Goal: Information Seeking & Learning: Learn about a topic

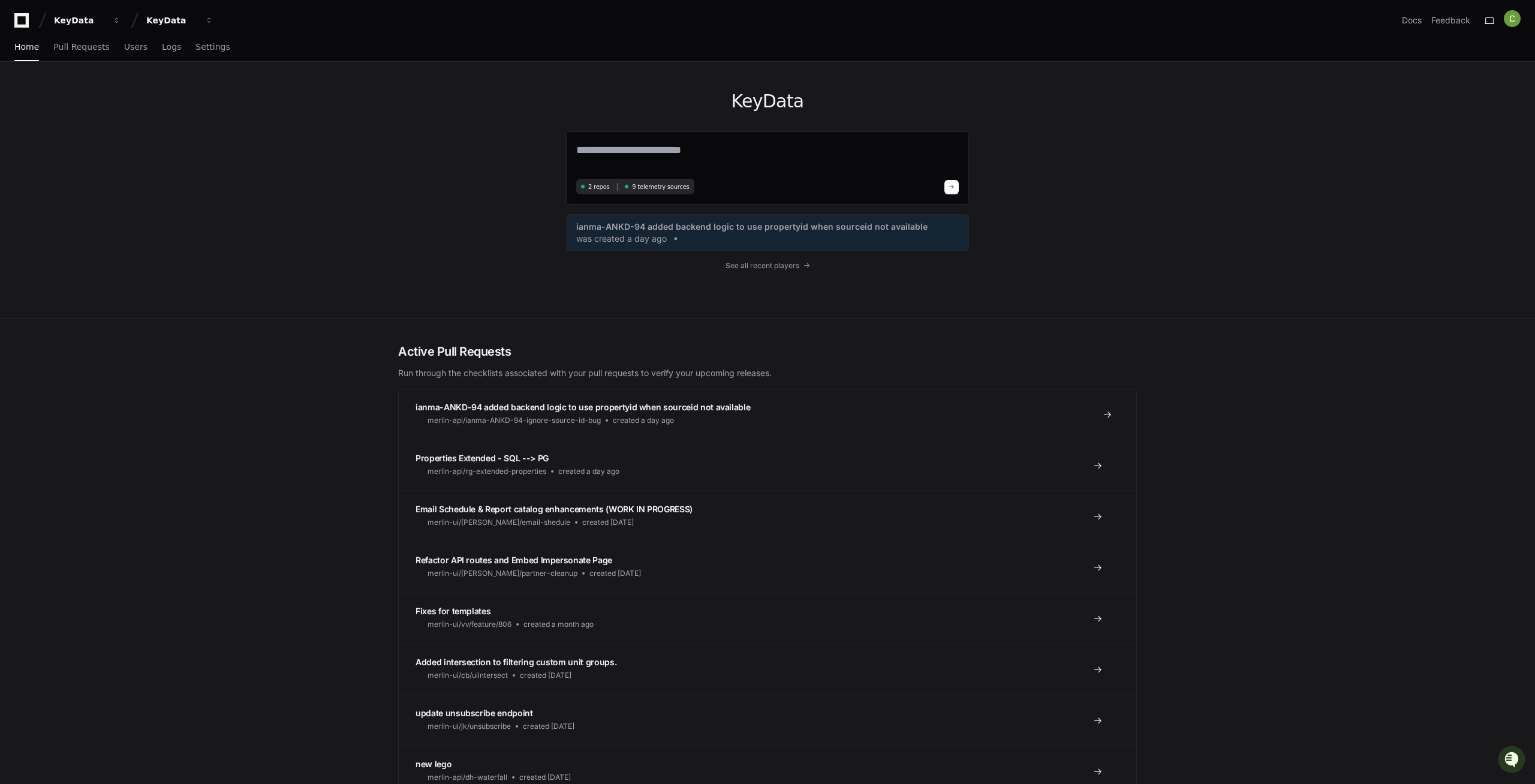
click at [472, 410] on span "ianma-ANKD-94 added backend logic to use propertyid when sourceid not available" at bounding box center [583, 407] width 335 height 10
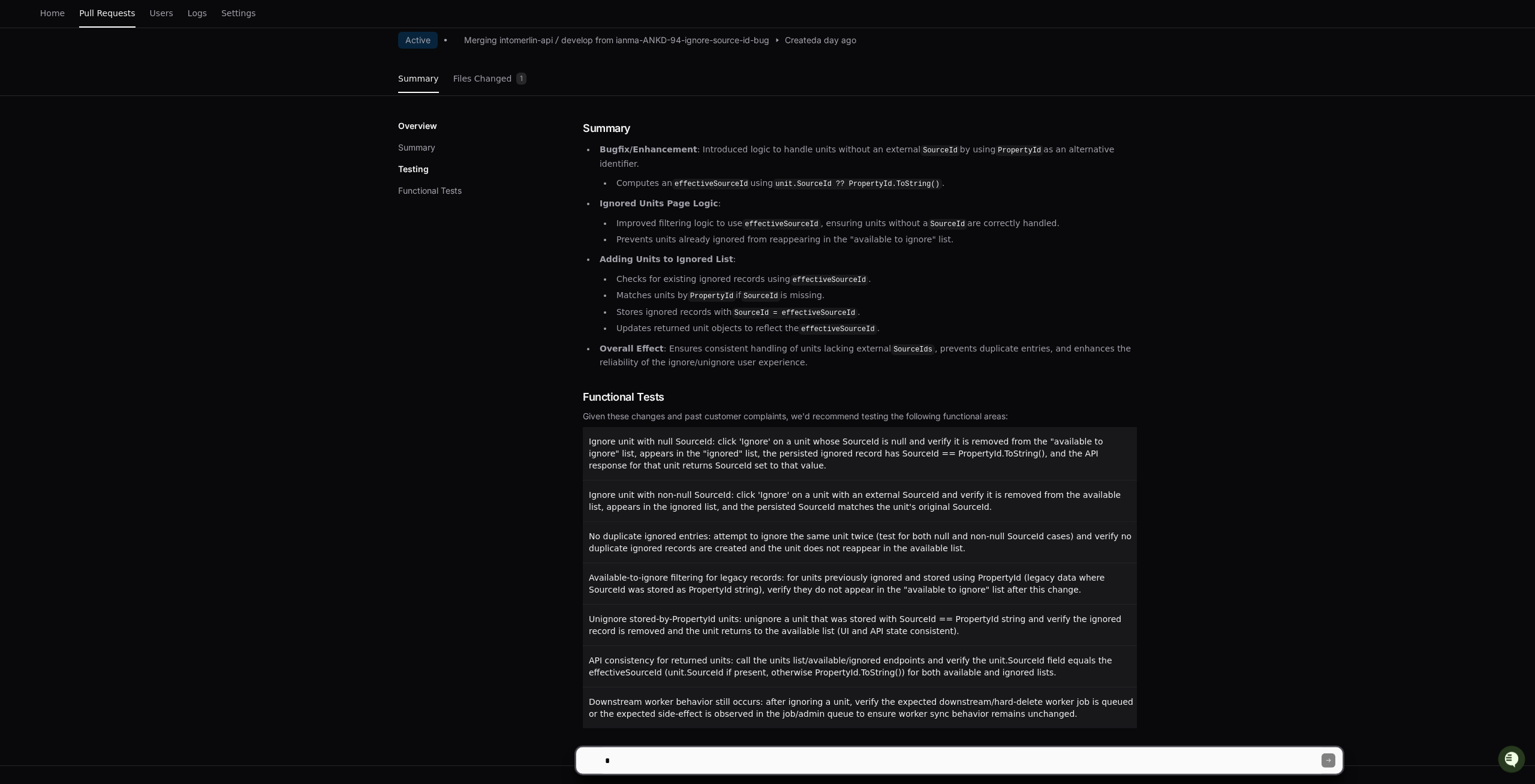
scroll to position [123, 0]
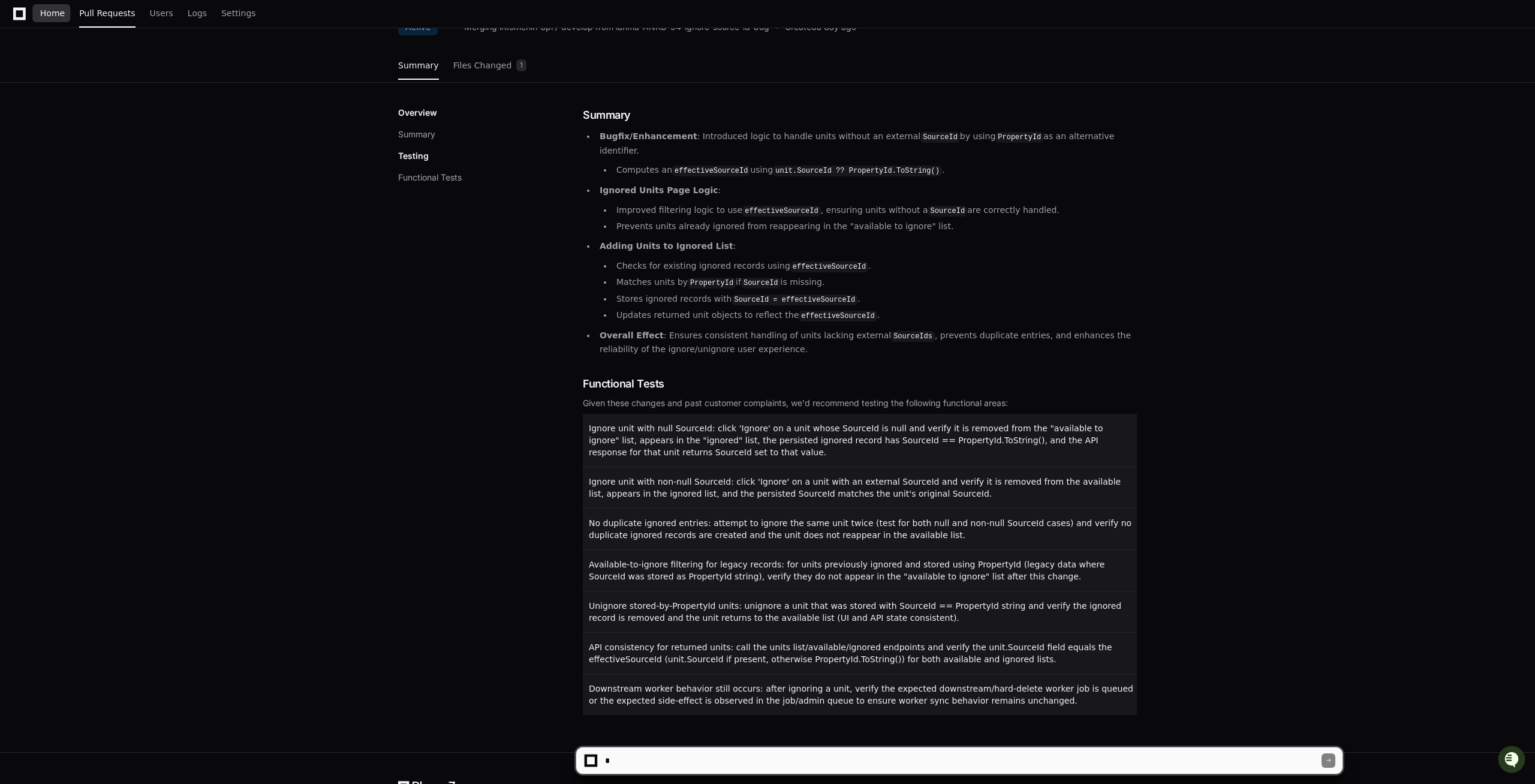
click at [54, 15] on span "Home" at bounding box center [52, 13] width 24 height 7
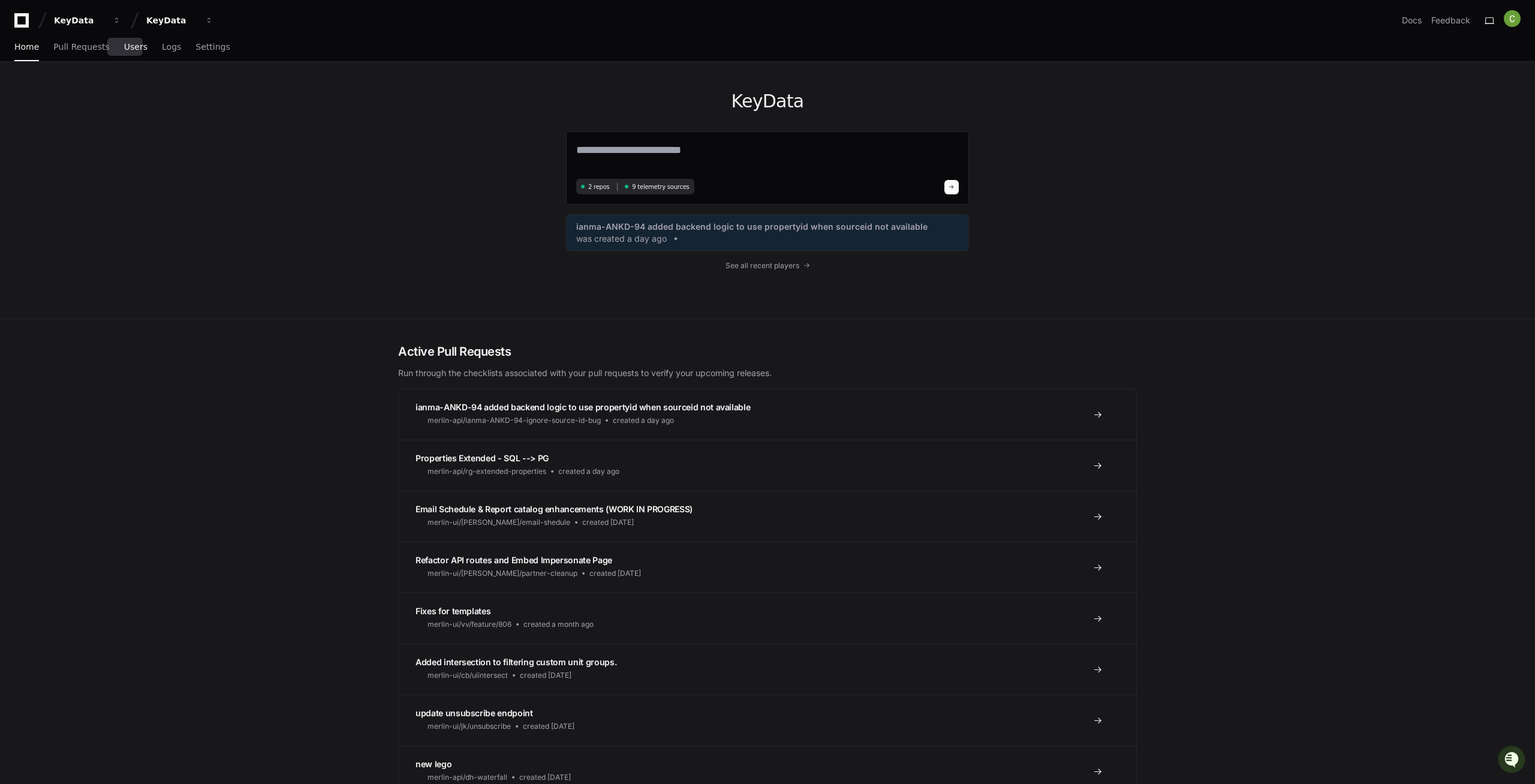
click at [131, 50] on span "Users" at bounding box center [136, 46] width 23 height 7
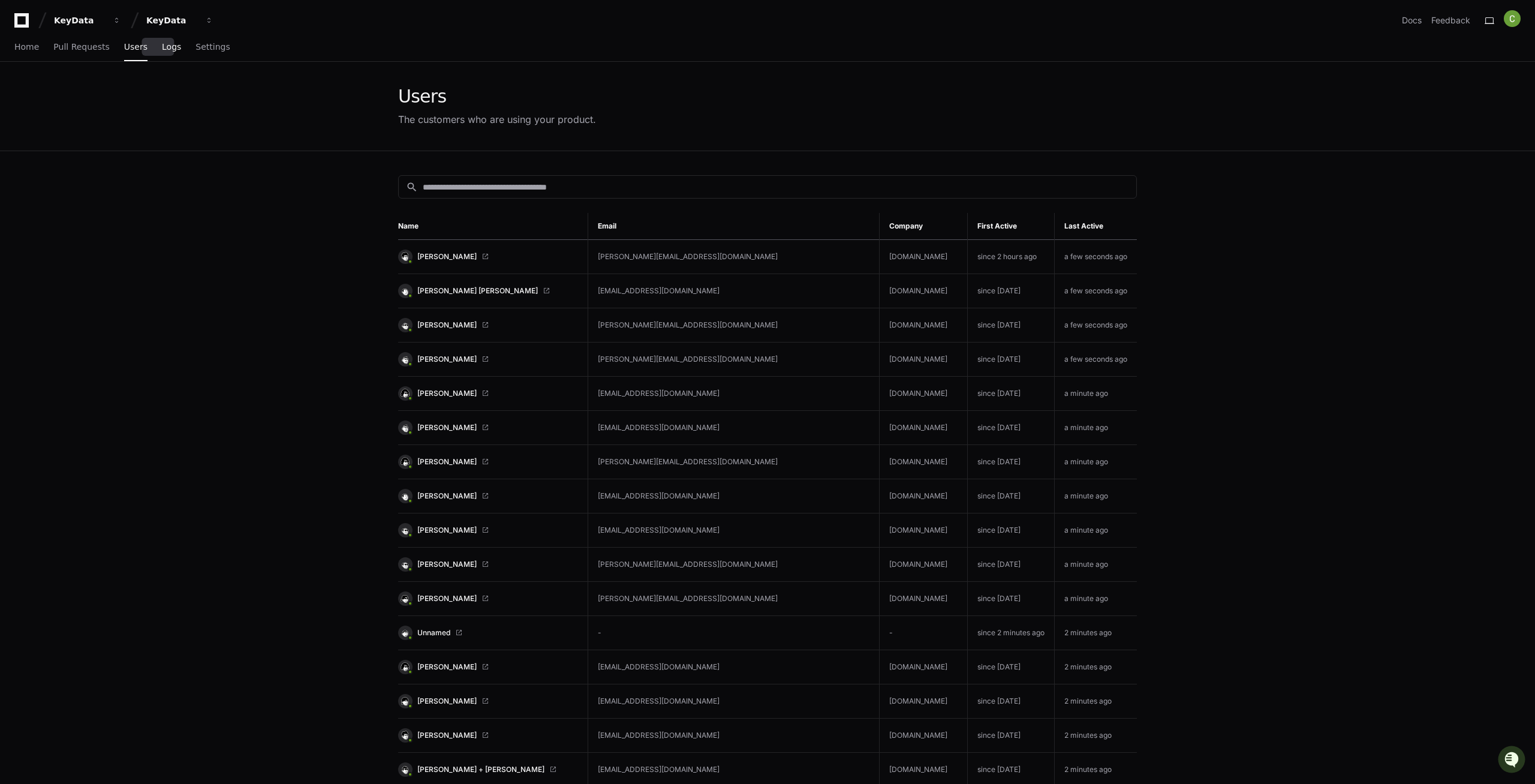
click at [161, 50] on span "Logs" at bounding box center [171, 46] width 19 height 7
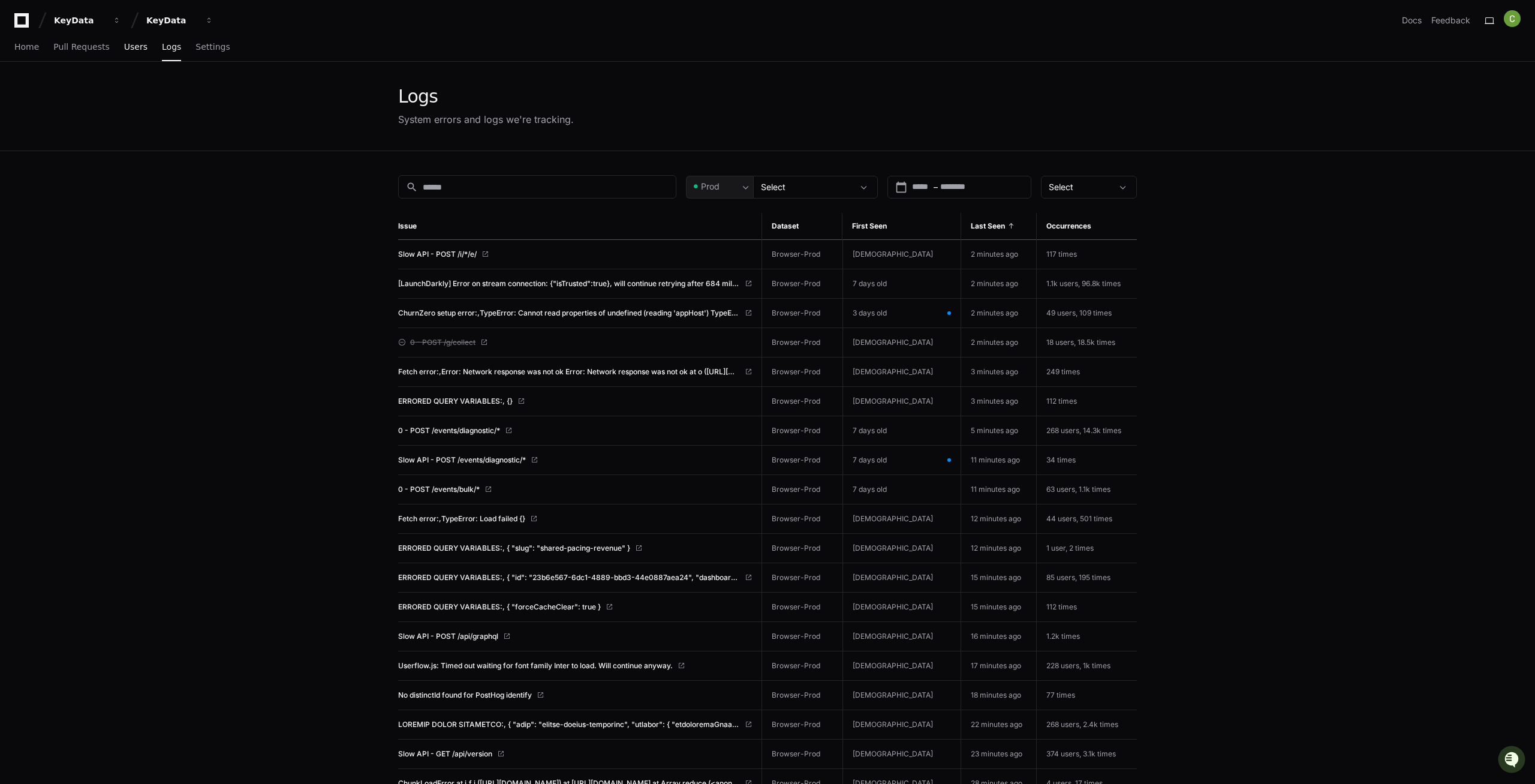
click at [133, 51] on span "Users" at bounding box center [136, 46] width 23 height 7
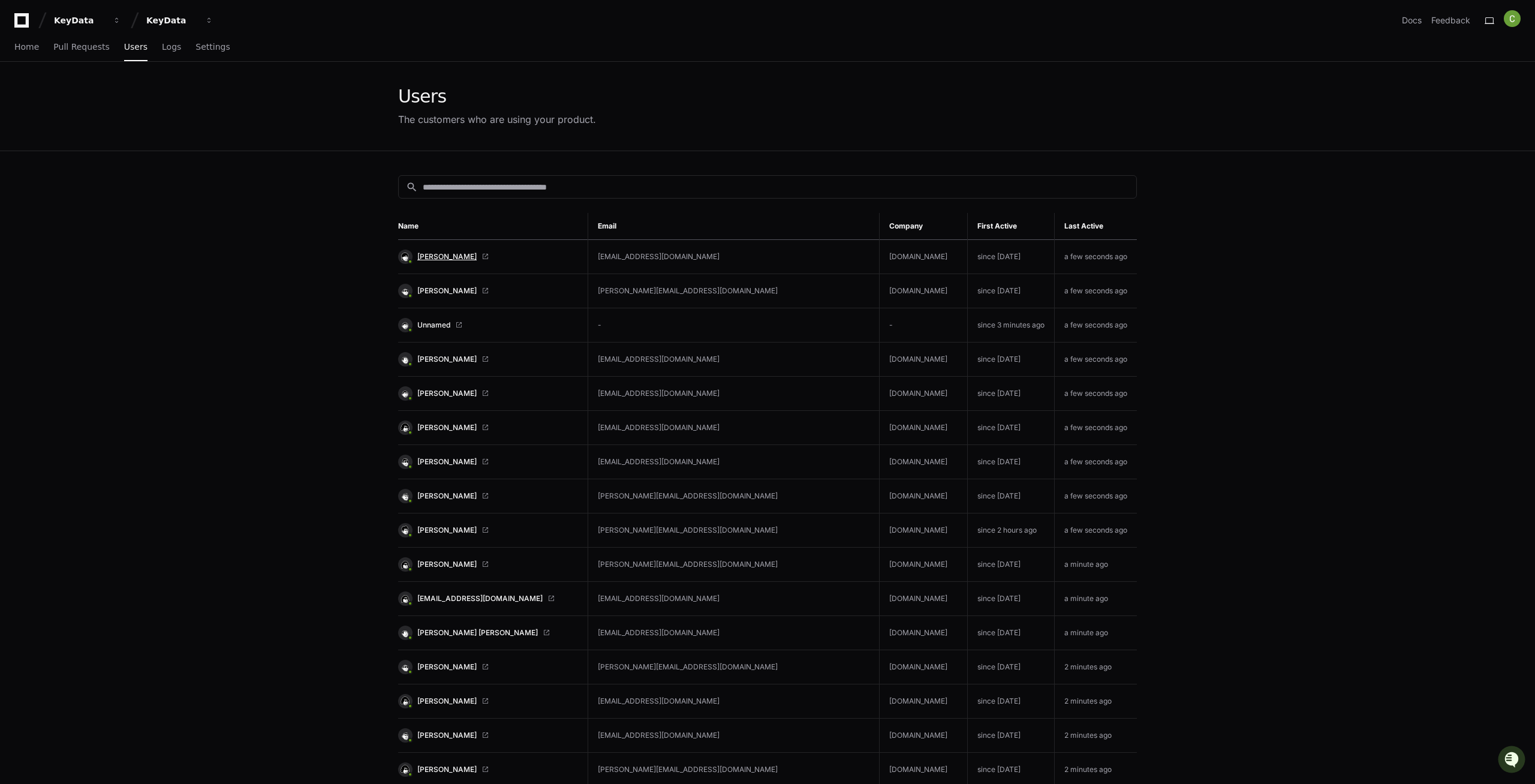
click at [447, 256] on span "[PERSON_NAME]" at bounding box center [446, 257] width 59 height 10
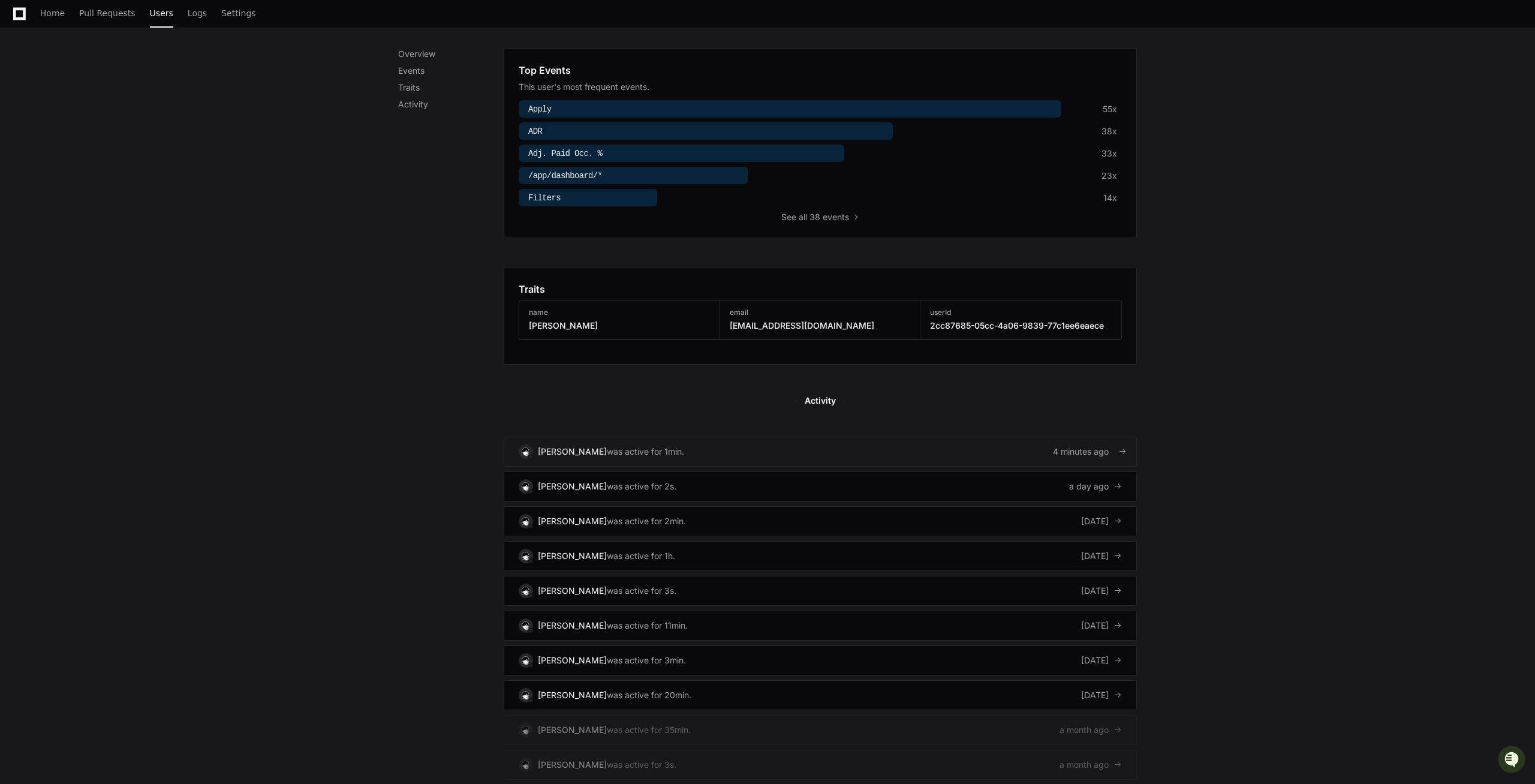
click at [611, 451] on div "was active for 1min." at bounding box center [646, 451] width 78 height 12
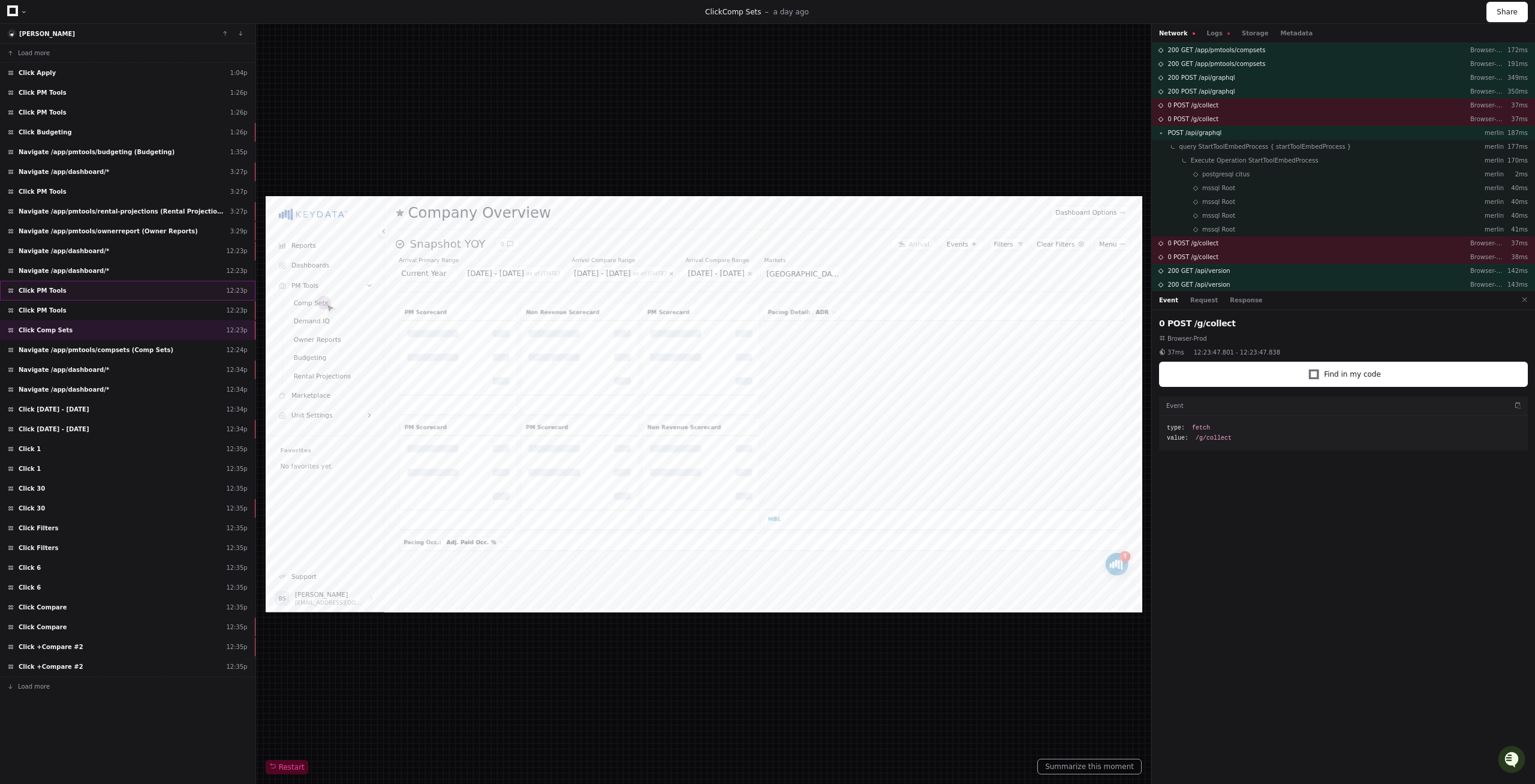
click at [127, 284] on div "Click PM Tools 12:23p" at bounding box center [127, 290] width 256 height 19
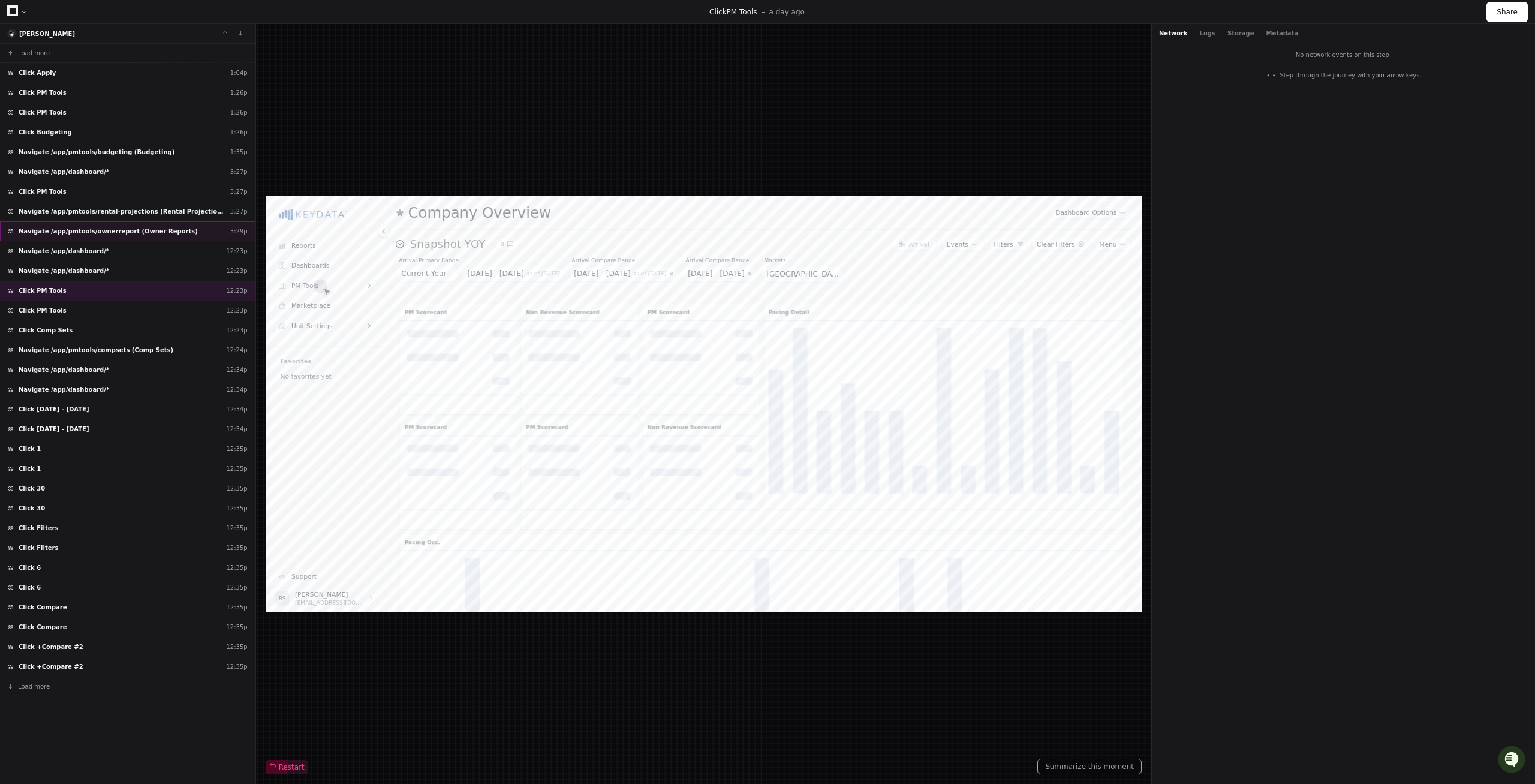
click at [141, 224] on div "Navigate /app/pmtools/ownerreport (Owner Reports) 3:29p" at bounding box center [127, 231] width 256 height 19
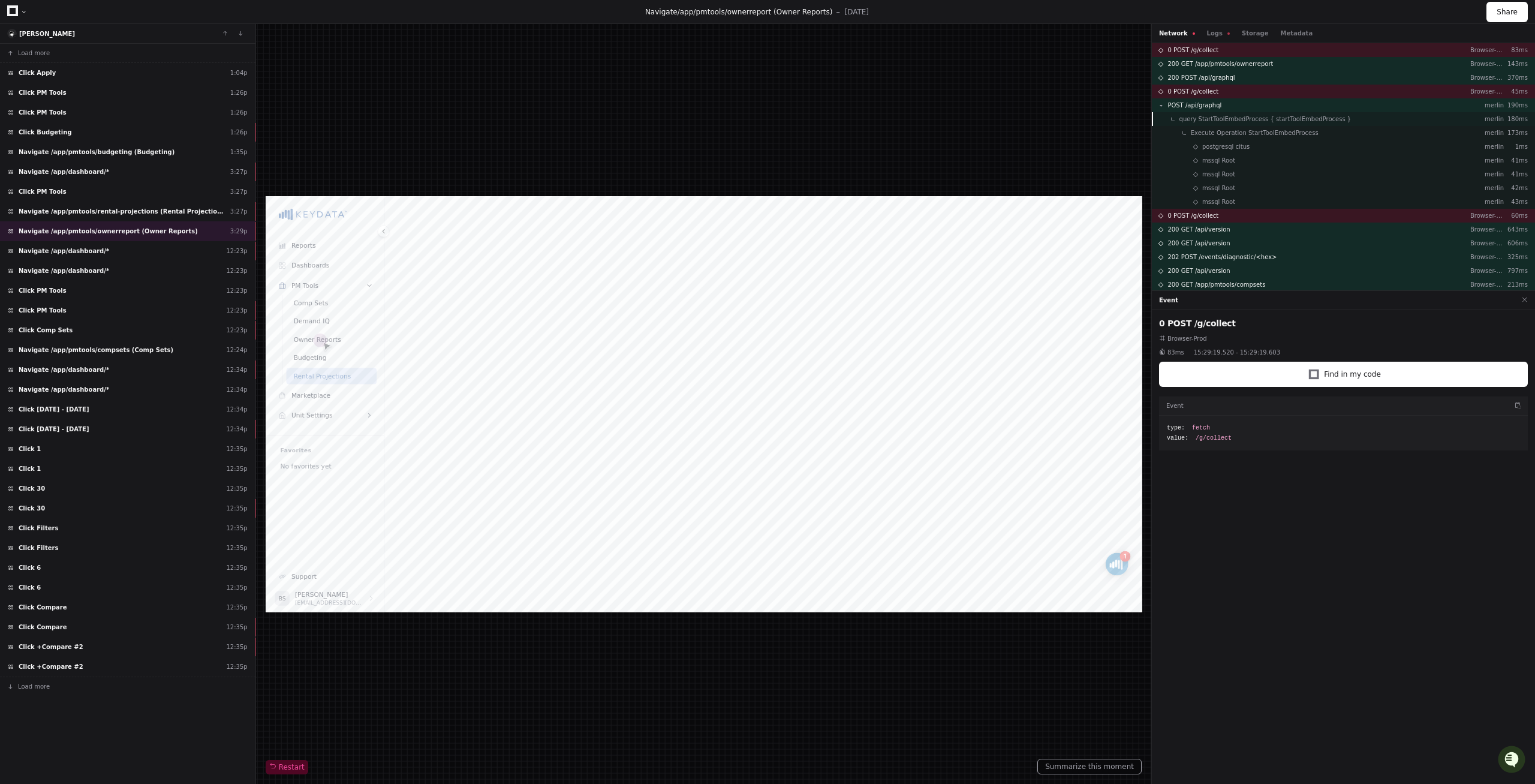
click at [1225, 122] on span "query StartToolEmbedProcess { startToolEmbedProcess }" at bounding box center [1265, 119] width 172 height 9
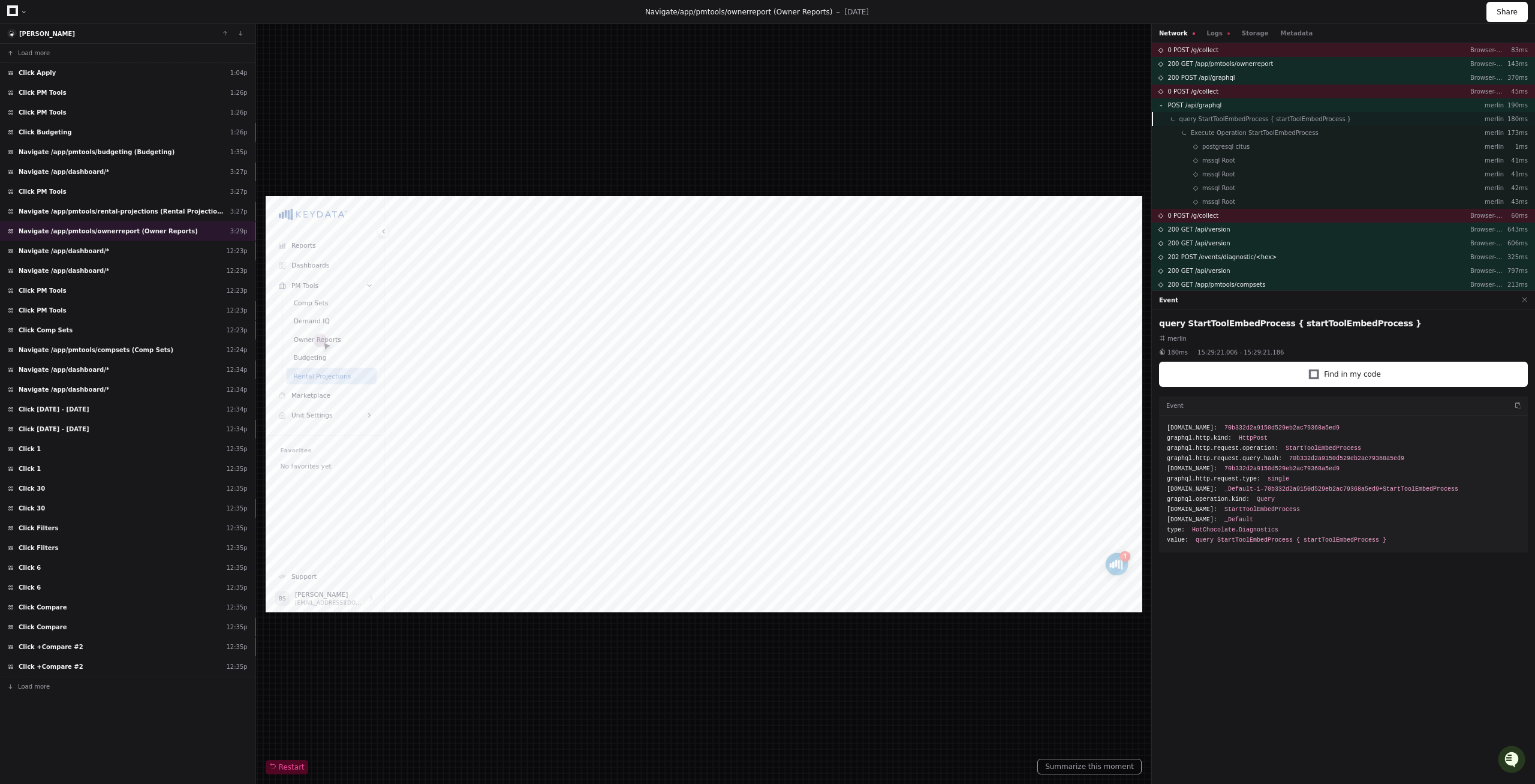
click at [1196, 120] on span "query StartToolEmbedProcess { startToolEmbedProcess }" at bounding box center [1265, 119] width 172 height 9
click at [1191, 107] on span "POST /api/graphql" at bounding box center [1194, 105] width 54 height 9
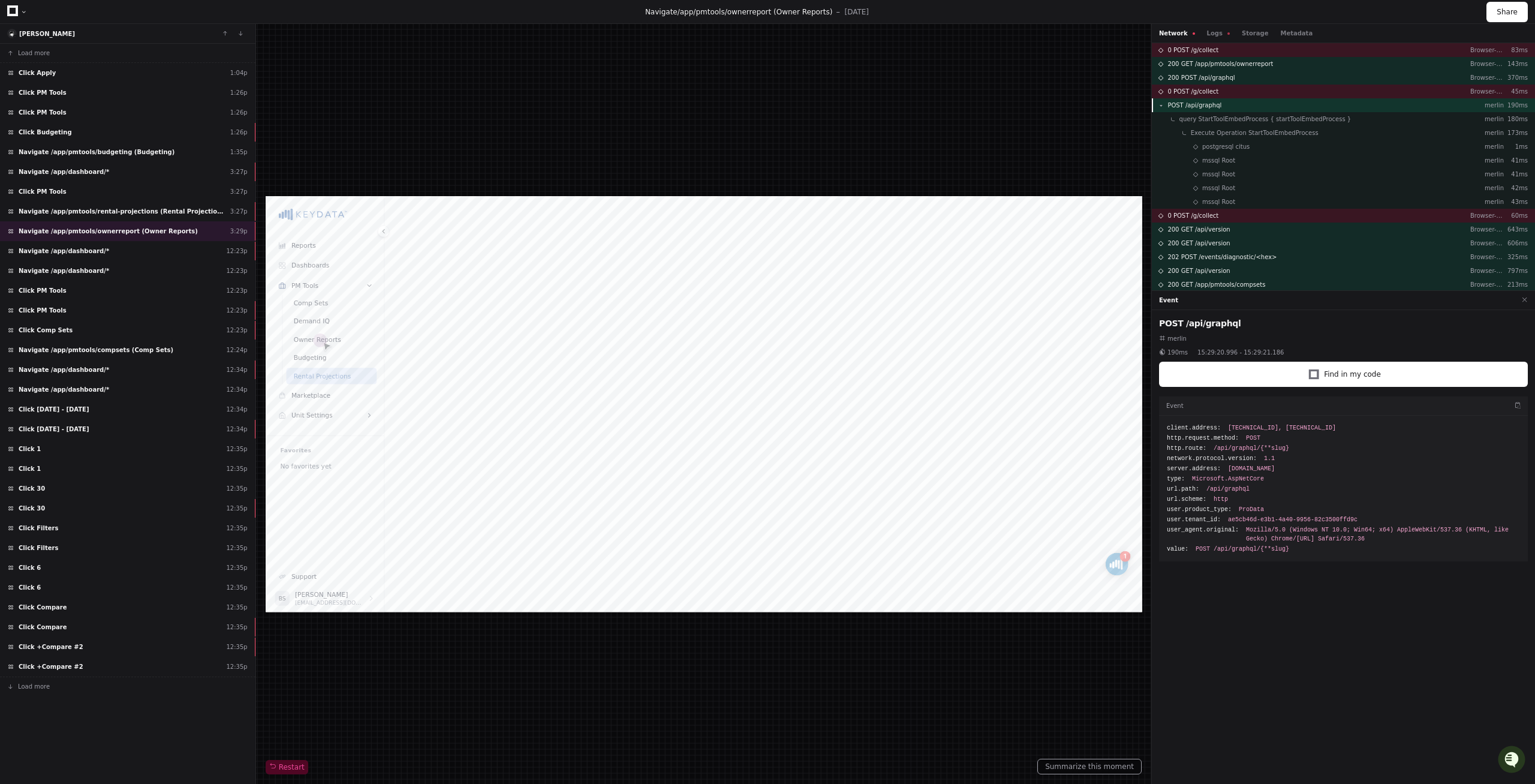
click at [1167, 108] on div "POST /api/graphql" at bounding box center [1189, 105] width 63 height 9
click at [1207, 32] on button "Logs" at bounding box center [1218, 33] width 22 height 9
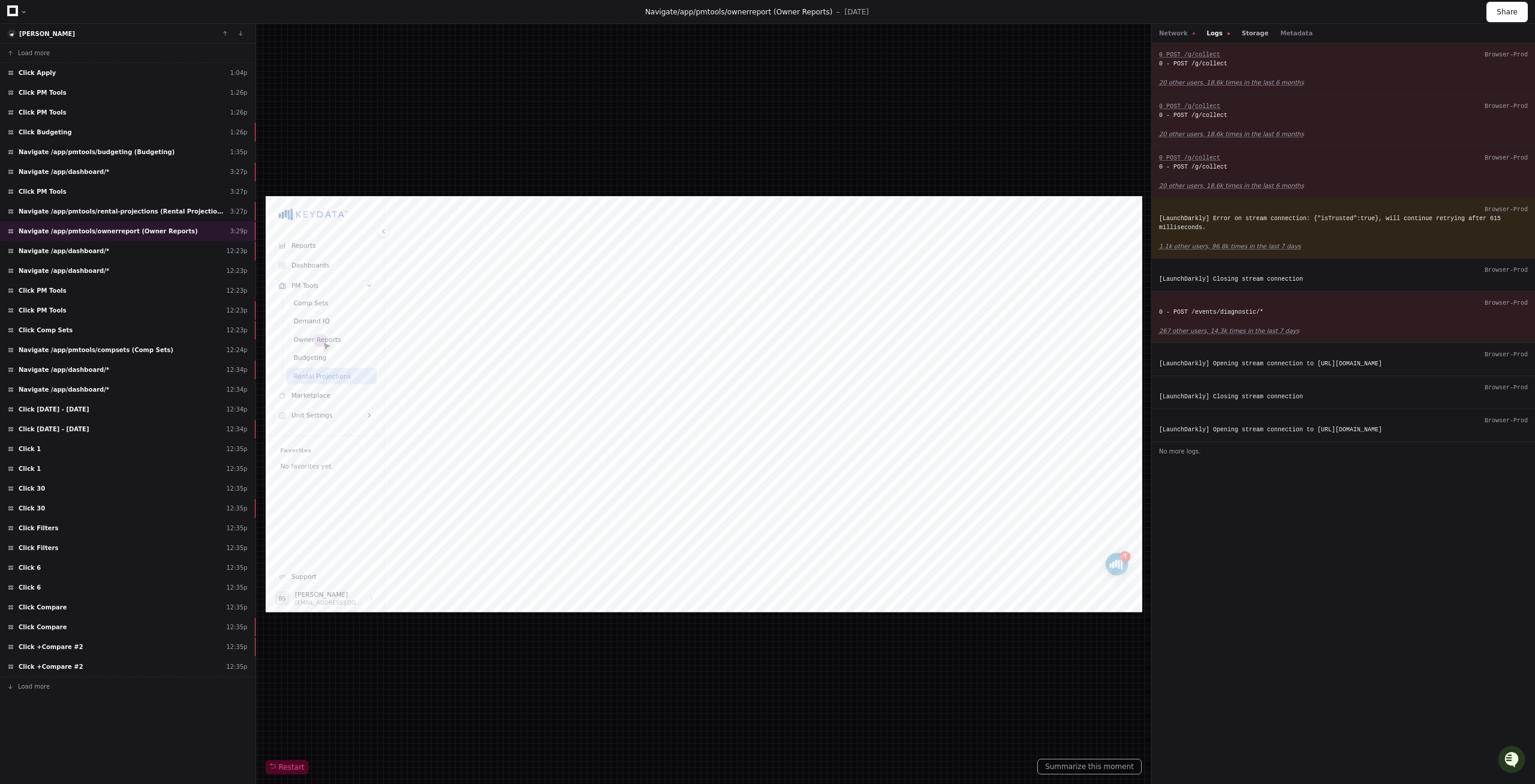
click at [1249, 30] on button "Storage" at bounding box center [1254, 33] width 26 height 9
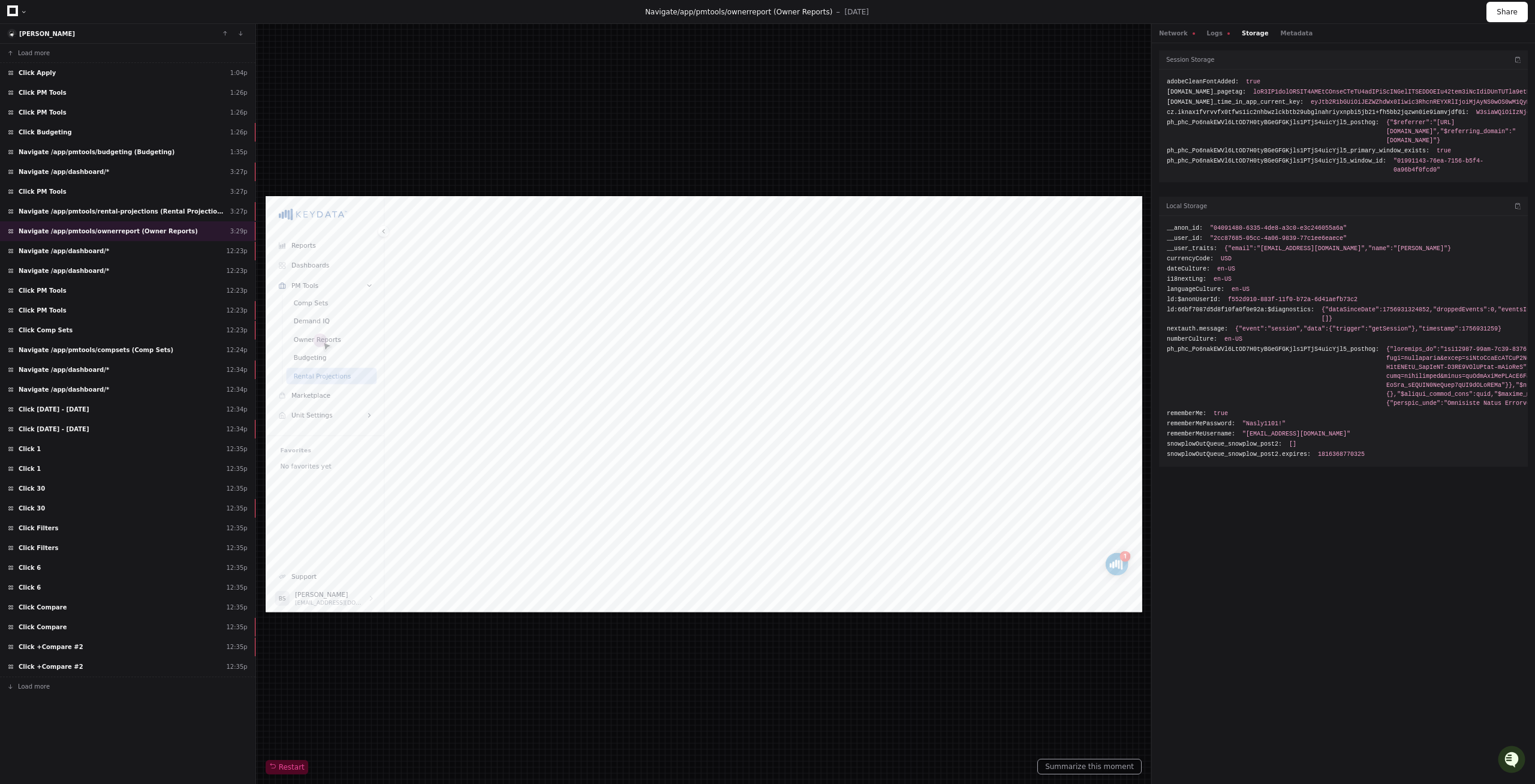
click at [1288, 24] on div "Network Logs Storage Metadata" at bounding box center [1343, 34] width 383 height 19
click at [1170, 35] on button "Network" at bounding box center [1176, 33] width 36 height 9
